Goal: Navigation & Orientation: Find specific page/section

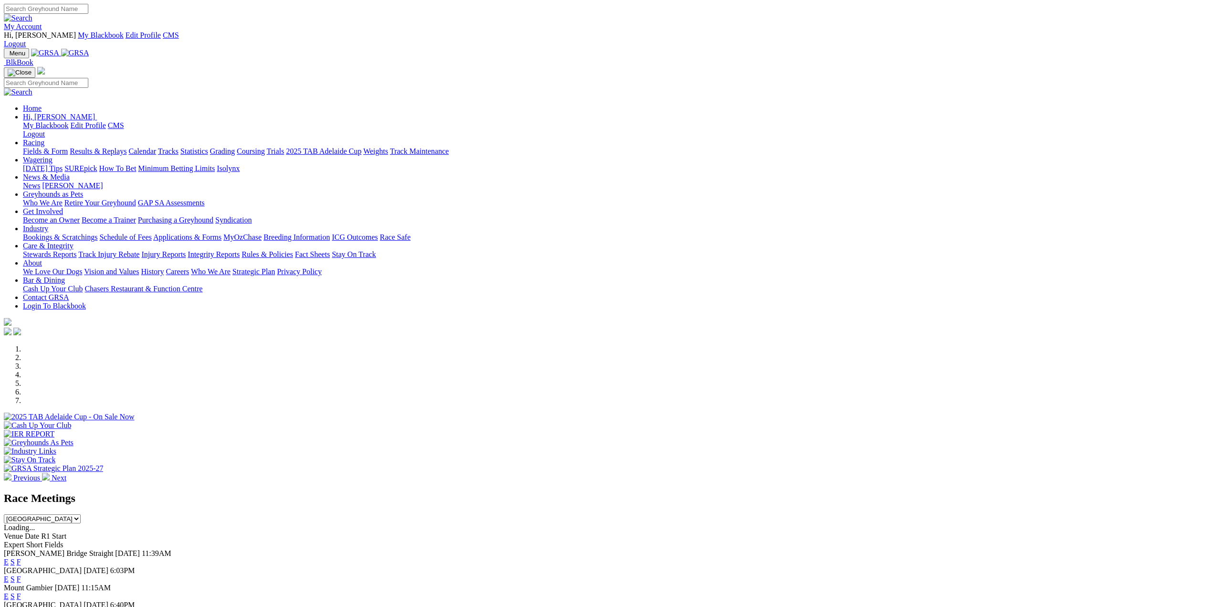
click at [89, 49] on img at bounding box center [75, 53] width 28 height 9
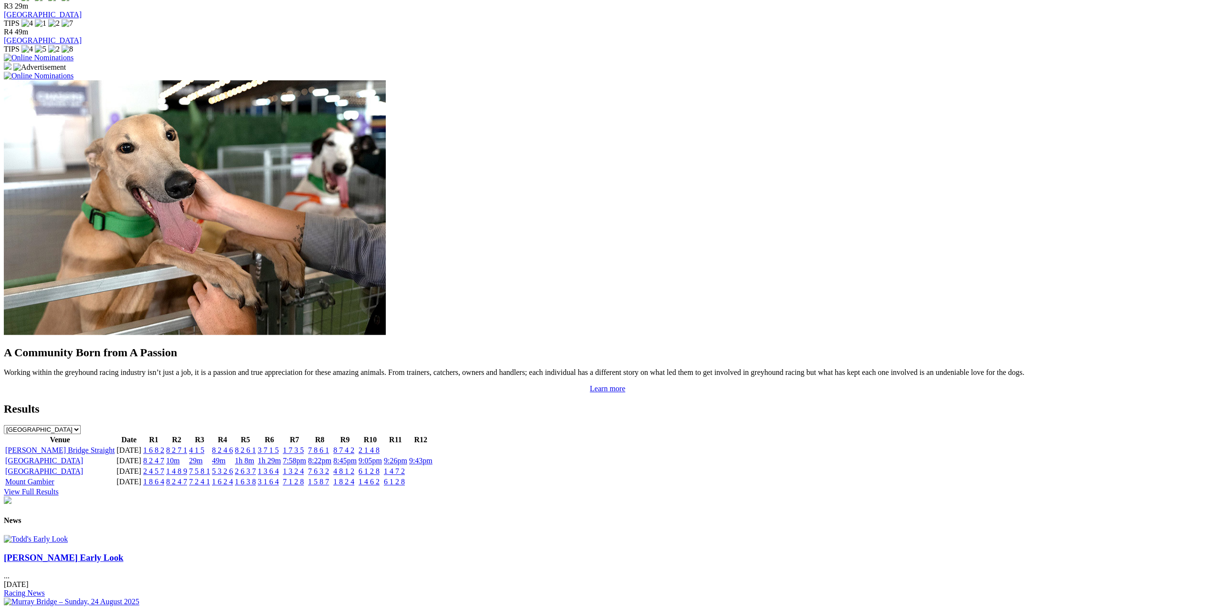
scroll to position [812, 0]
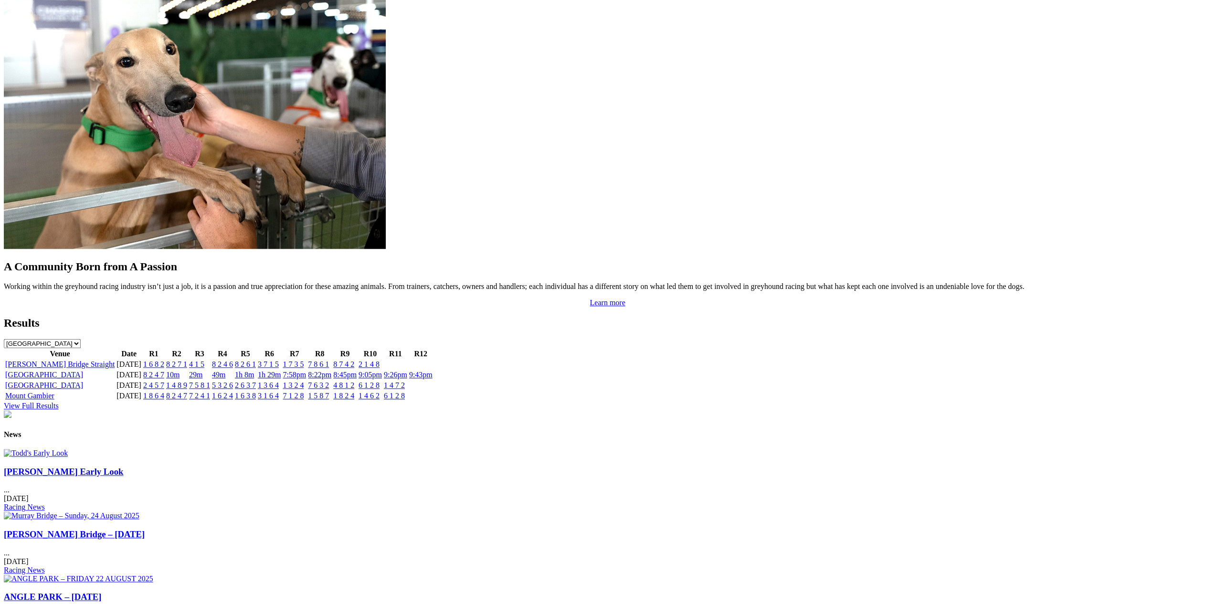
click at [68, 449] on img at bounding box center [36, 453] width 64 height 9
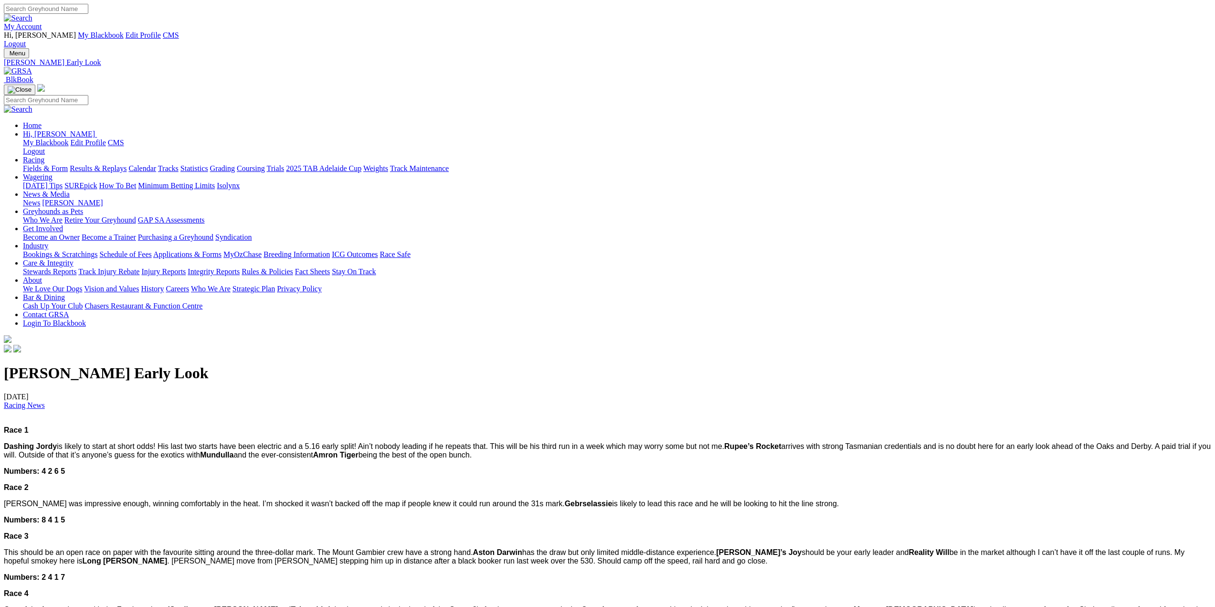
click at [273, 199] on div "News Kennel Capers" at bounding box center [617, 203] width 1188 height 9
